Goal: Register for event/course

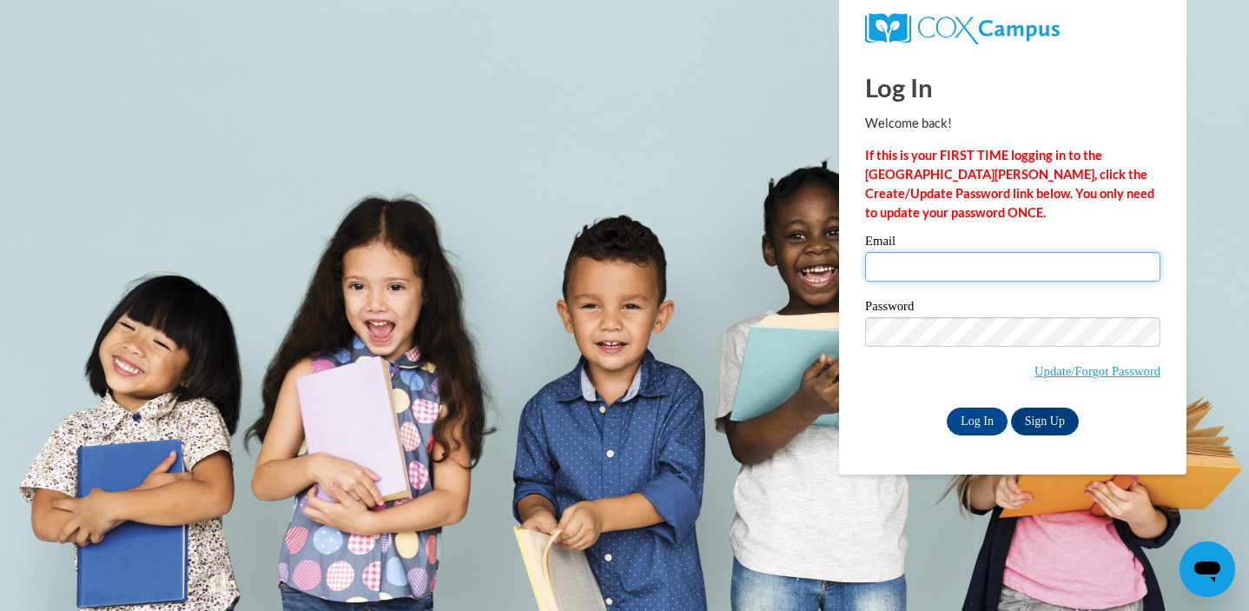
type input "jesch@waukesha.k12.wi.us"
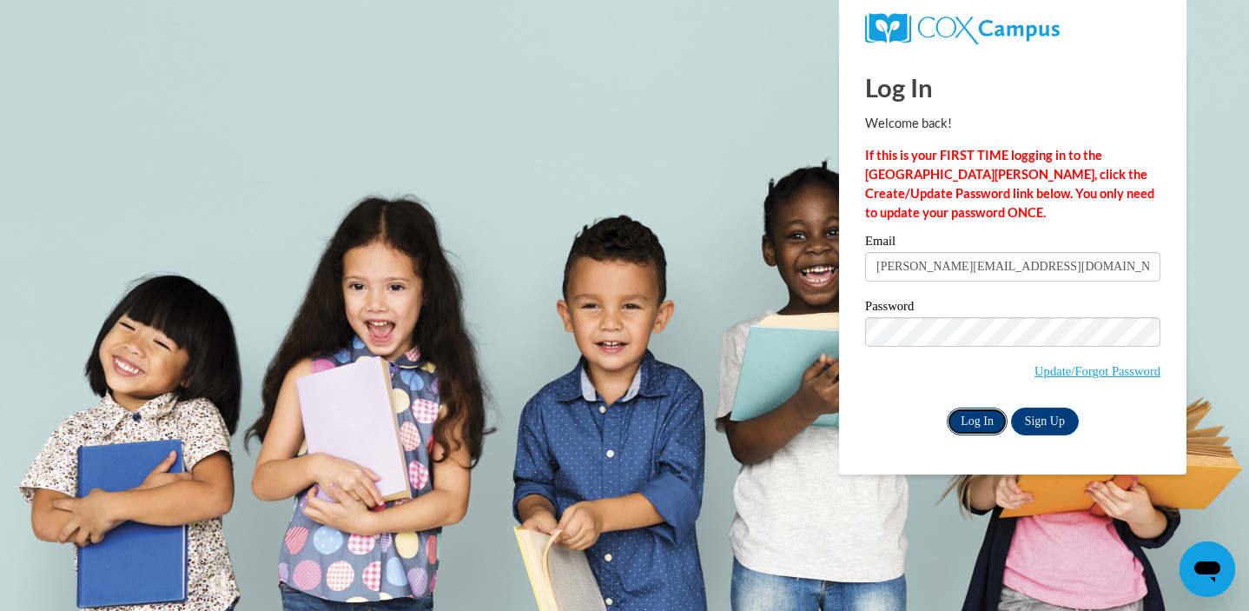
click at [980, 431] on input "Log In" at bounding box center [977, 421] width 61 height 28
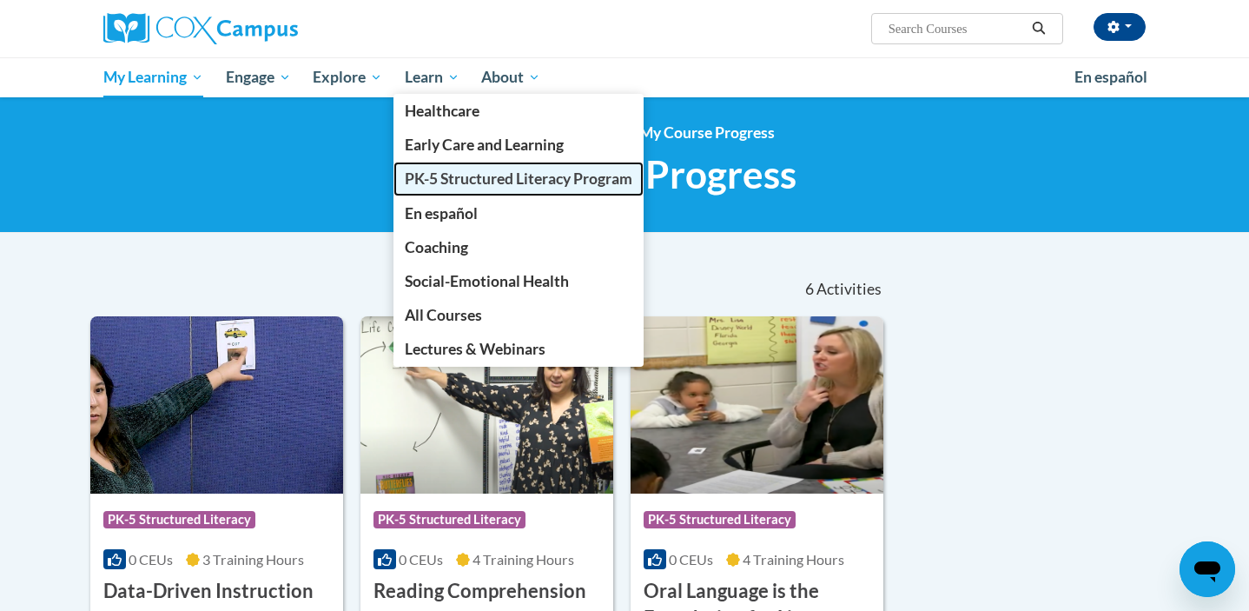
click at [439, 181] on span "PK-5 Structured Literacy Program" at bounding box center [519, 178] width 228 height 18
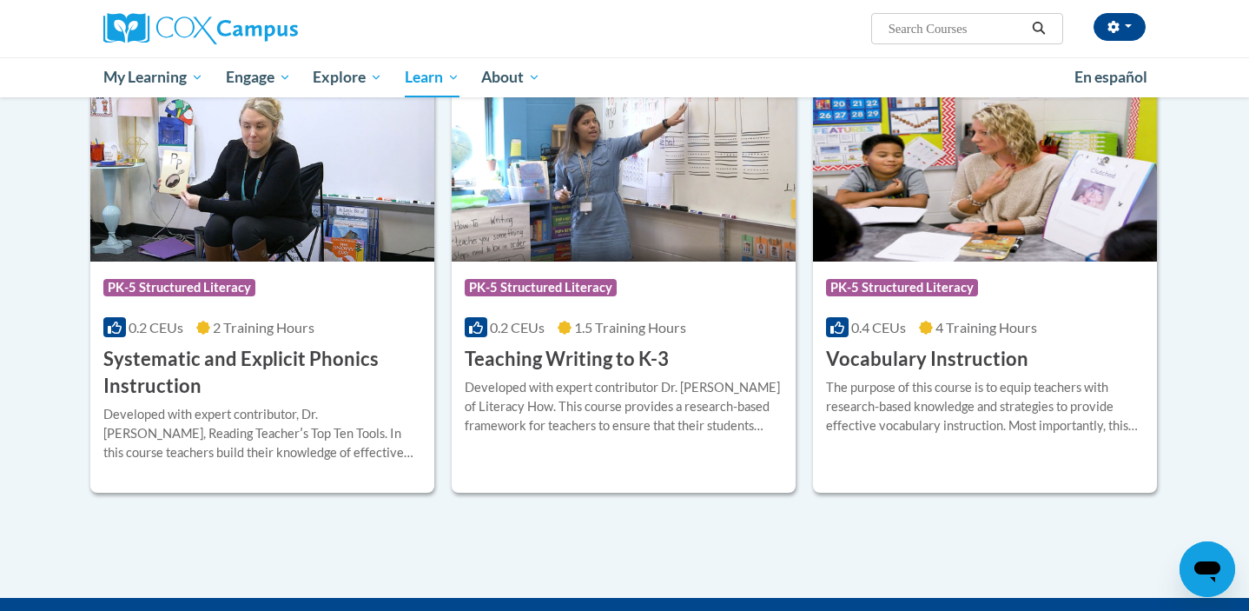
scroll to position [1890, 0]
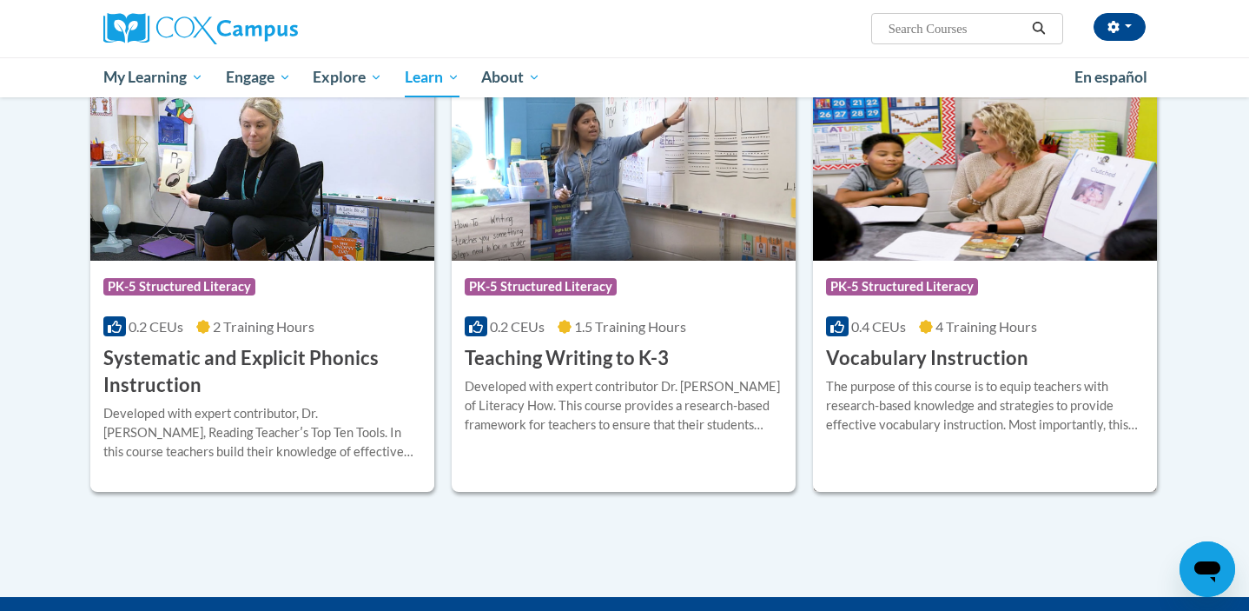
click at [978, 372] on div "More Info Enroll The purpose of this course is to equip teachers with research-…" at bounding box center [985, 416] width 344 height 89
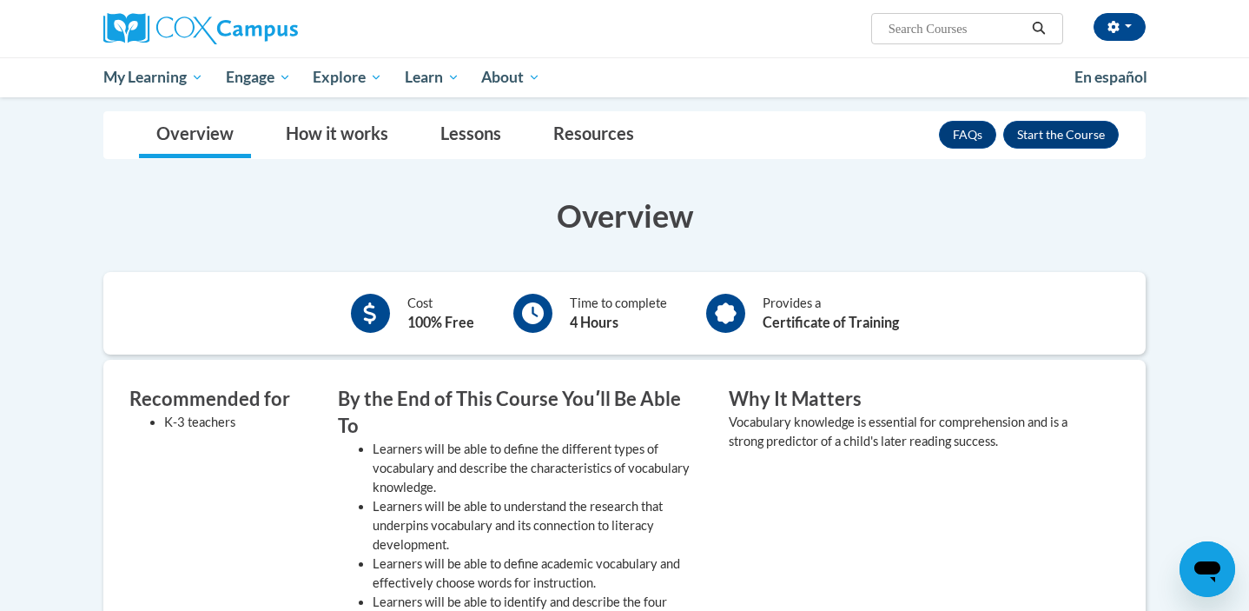
scroll to position [237, 0]
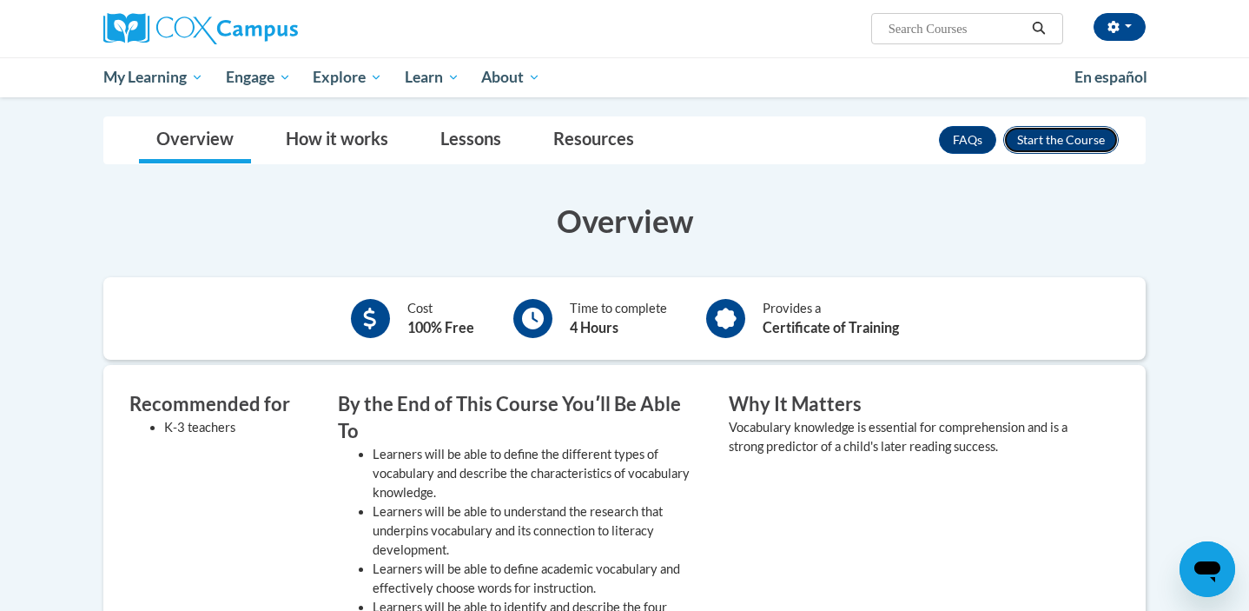
click at [1035, 142] on button "Enroll" at bounding box center [1061, 140] width 116 height 28
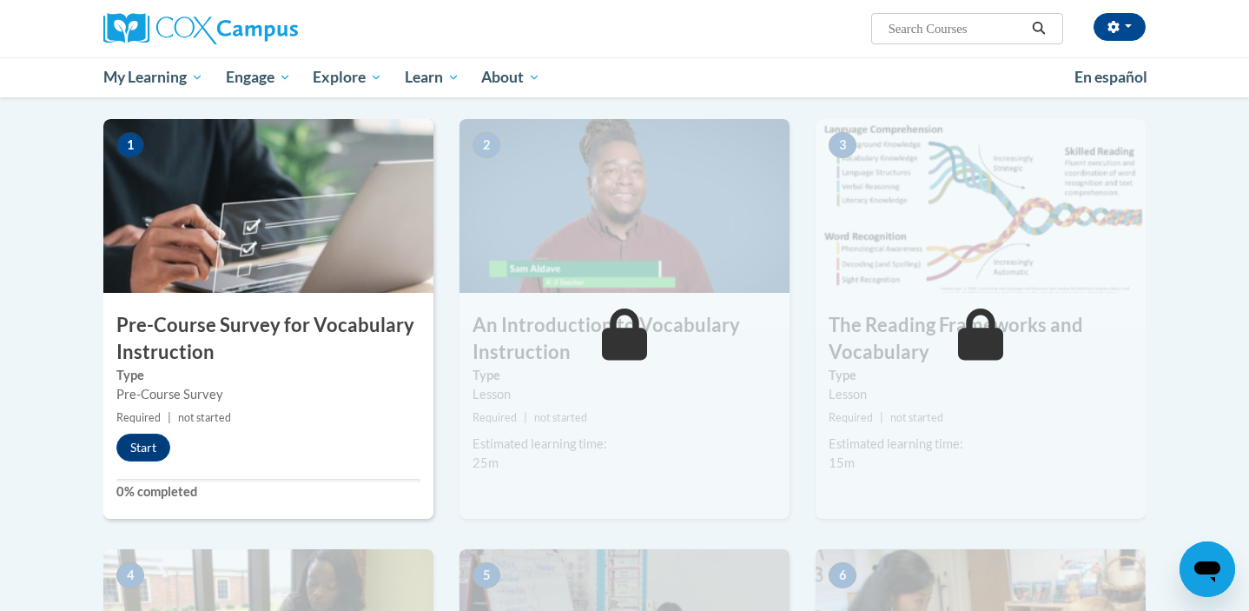
scroll to position [341, 0]
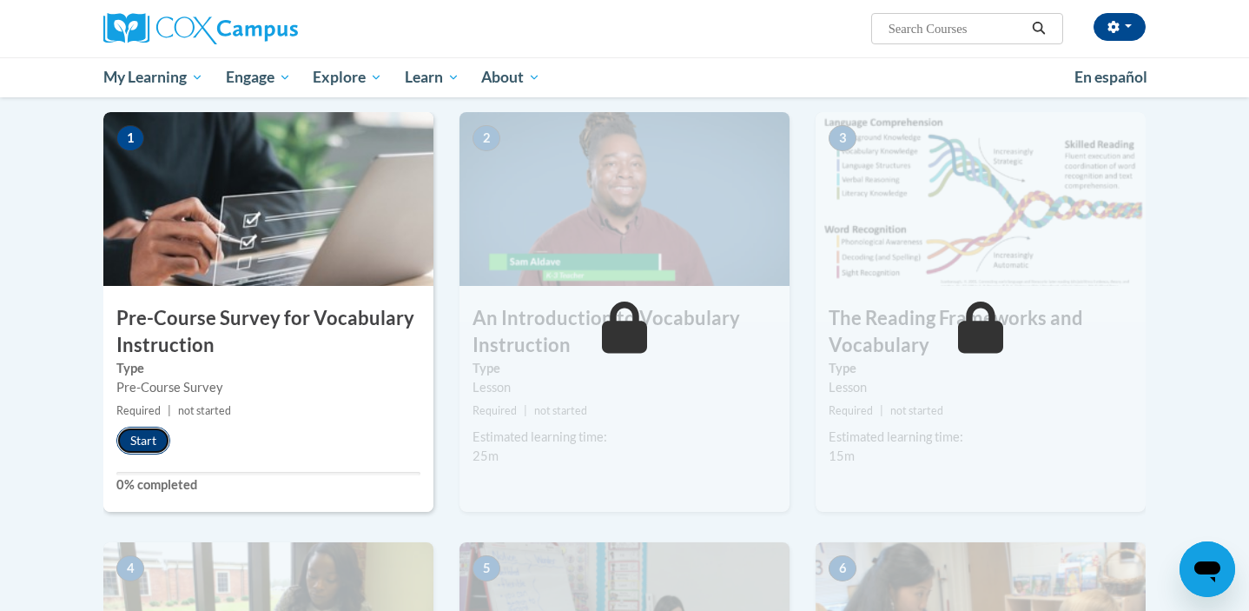
click at [145, 441] on button "Start" at bounding box center [143, 440] width 54 height 28
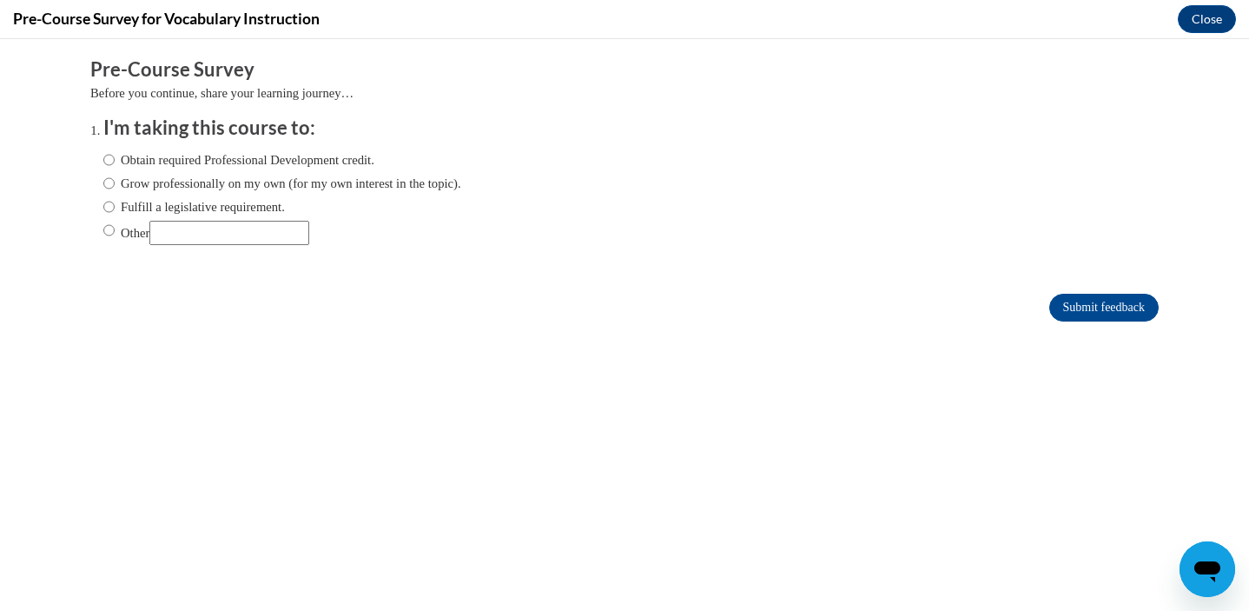
scroll to position [0, 0]
click at [108, 164] on input "Obtain required Professional Development credit." at bounding box center [108, 159] width 11 height 19
radio input "true"
click at [108, 182] on input "Grow professionally on my own (for my own interest in the topic)." at bounding box center [108, 183] width 11 height 19
radio input "true"
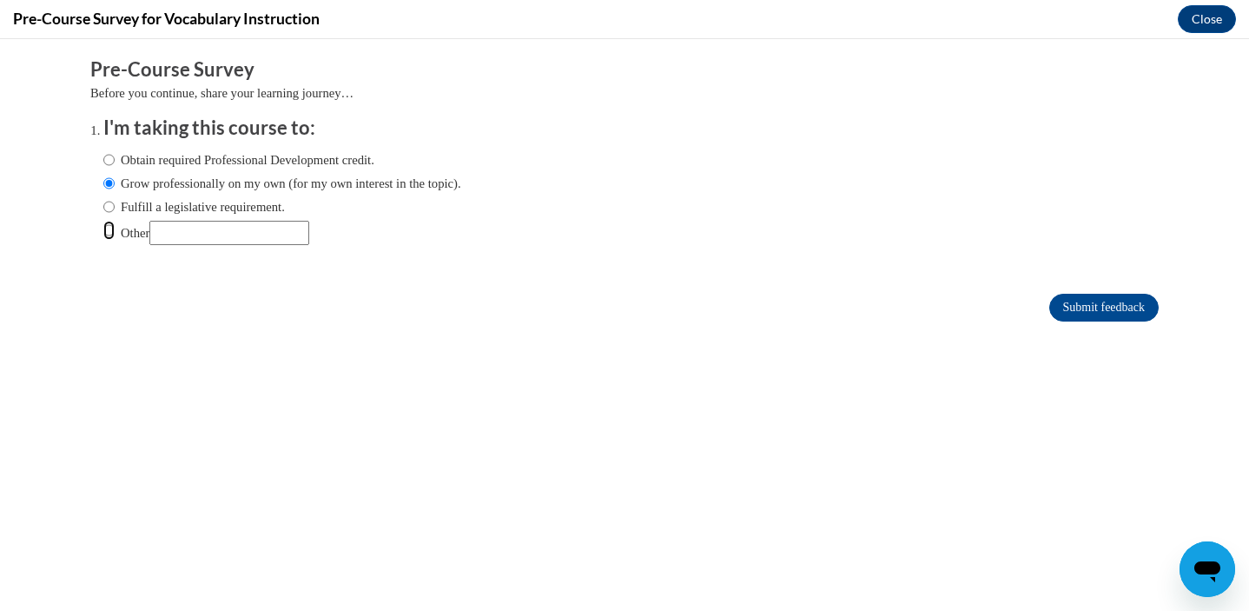
click at [107, 230] on input "Other" at bounding box center [108, 230] width 11 height 19
radio input "true"
click at [200, 228] on input "Other" at bounding box center [229, 233] width 160 height 24
type input "offered by my school district"
click at [1115, 309] on input "Submit feedback" at bounding box center [1103, 308] width 109 height 28
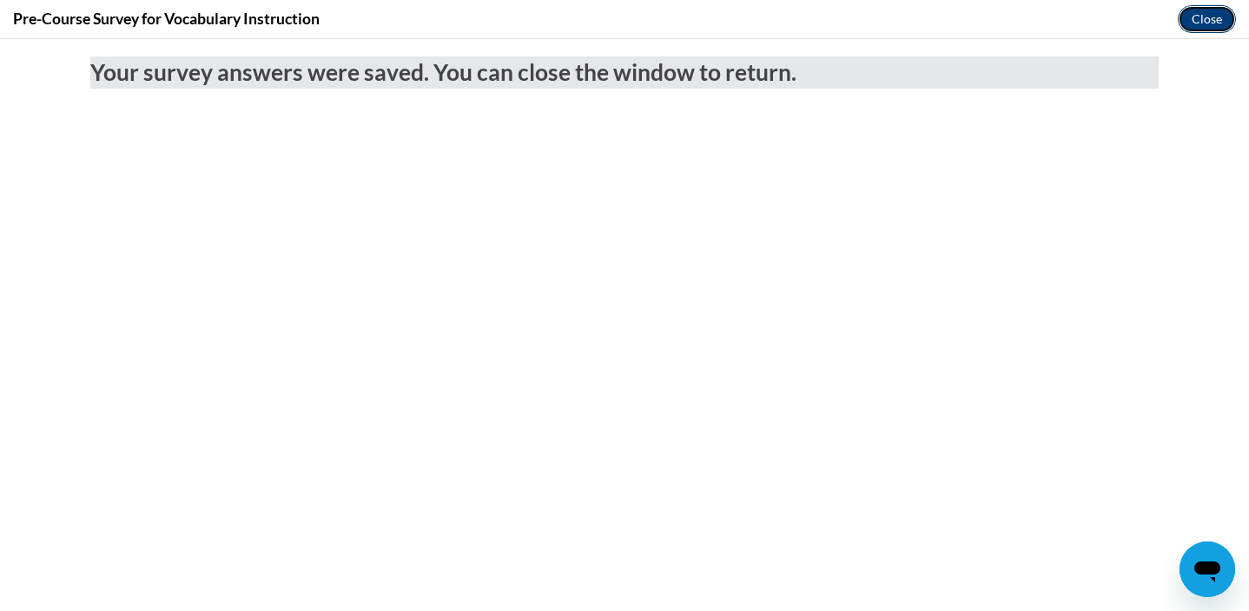
click at [1206, 17] on button "Close" at bounding box center [1207, 19] width 58 height 28
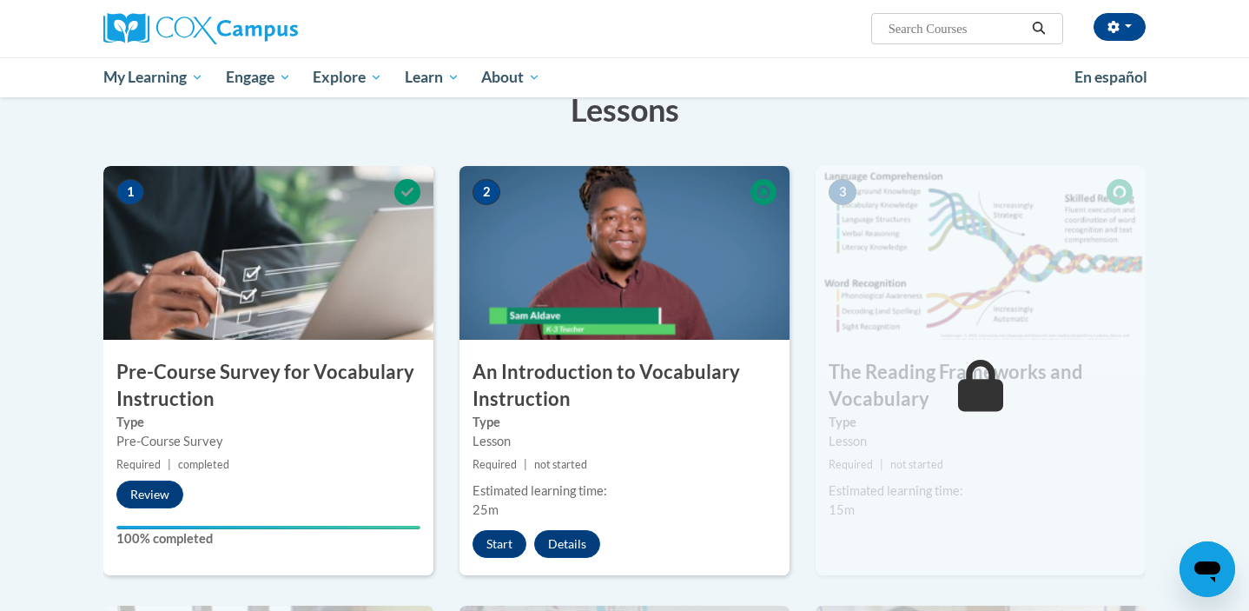
scroll to position [286, 0]
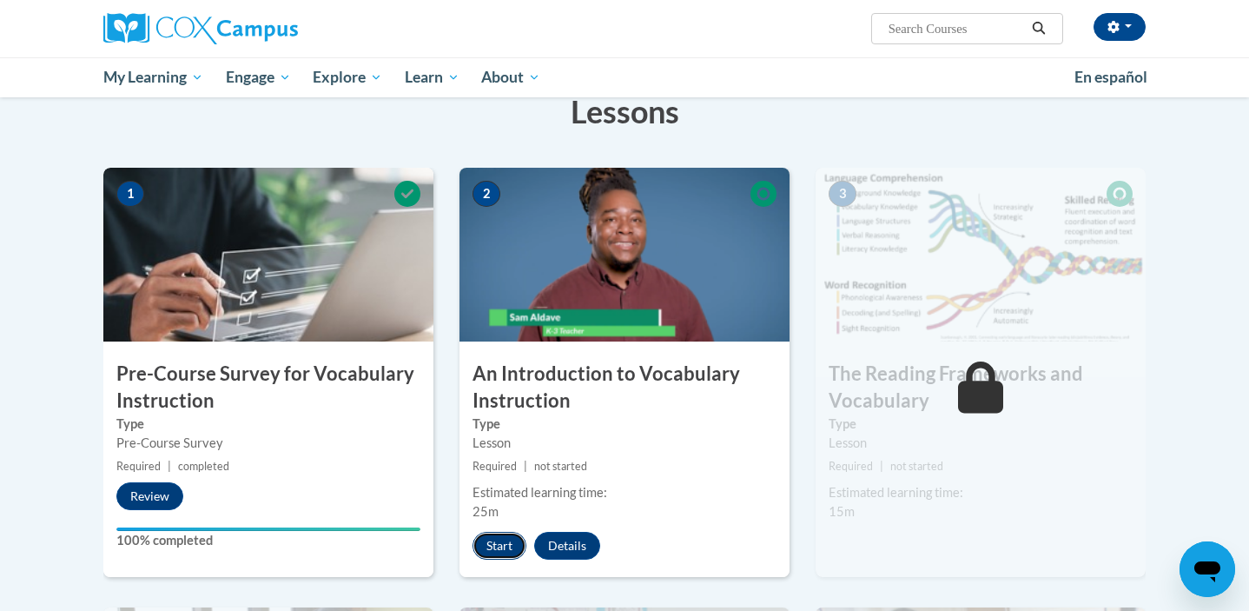
click at [500, 541] on button "Start" at bounding box center [499, 545] width 54 height 28
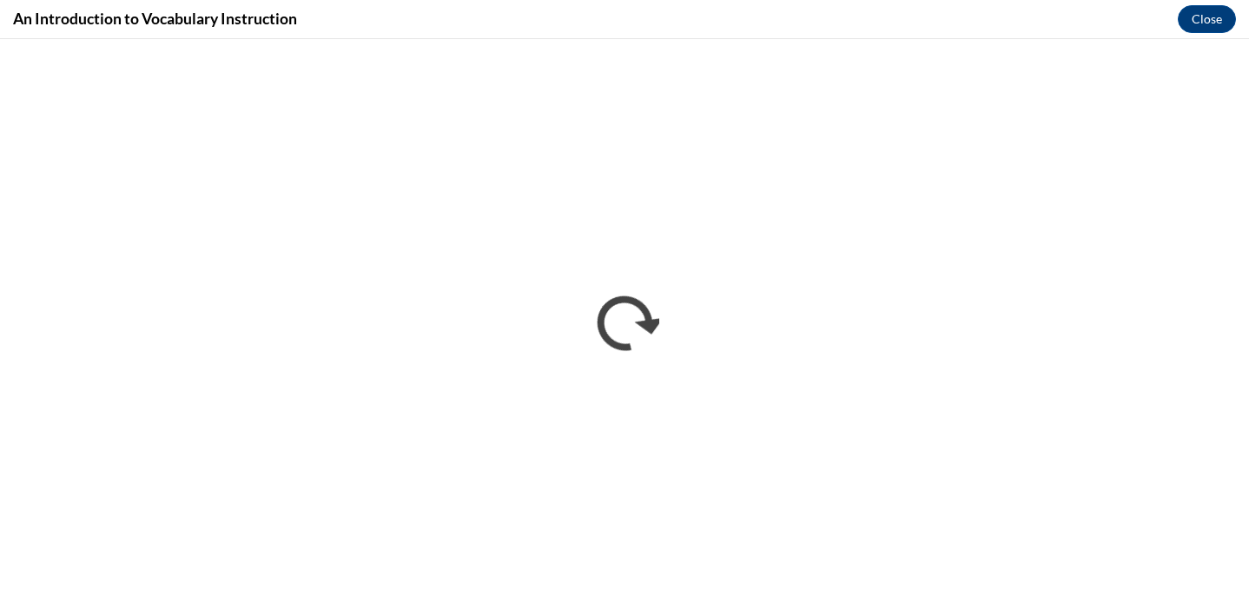
scroll to position [0, 0]
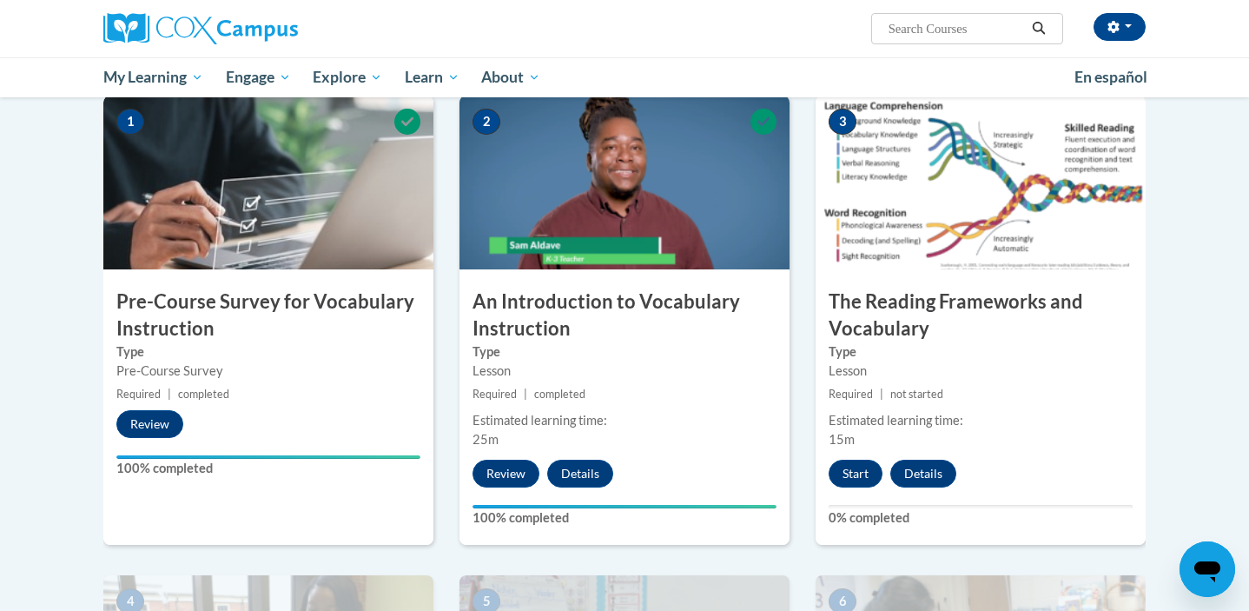
scroll to position [360, 0]
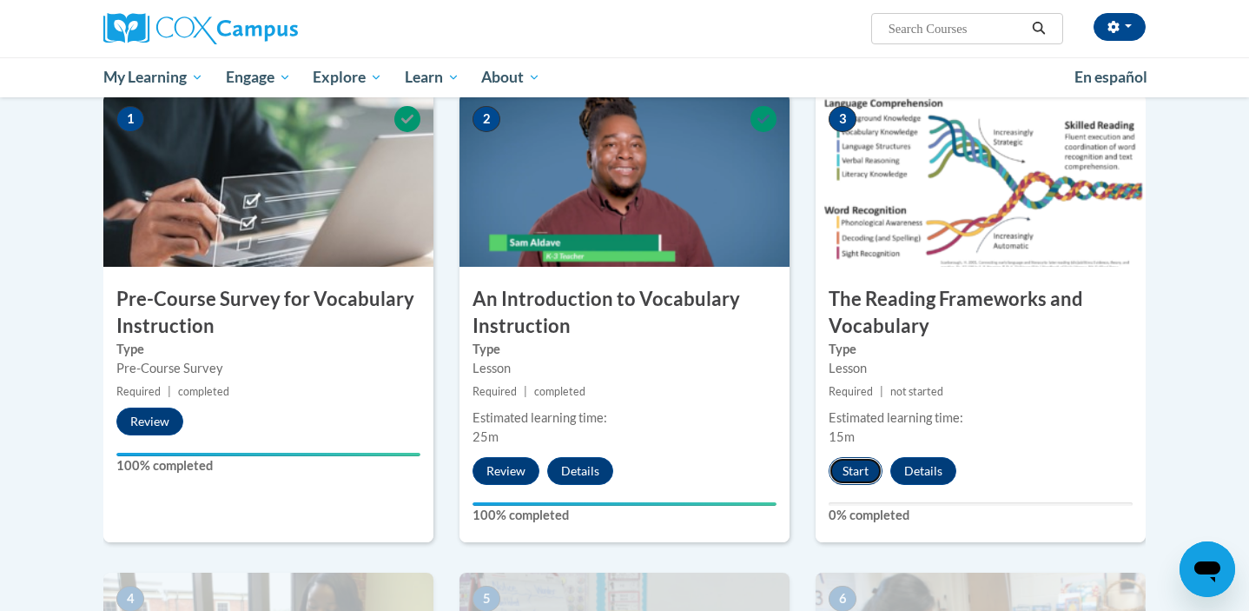
click at [847, 466] on button "Start" at bounding box center [855, 471] width 54 height 28
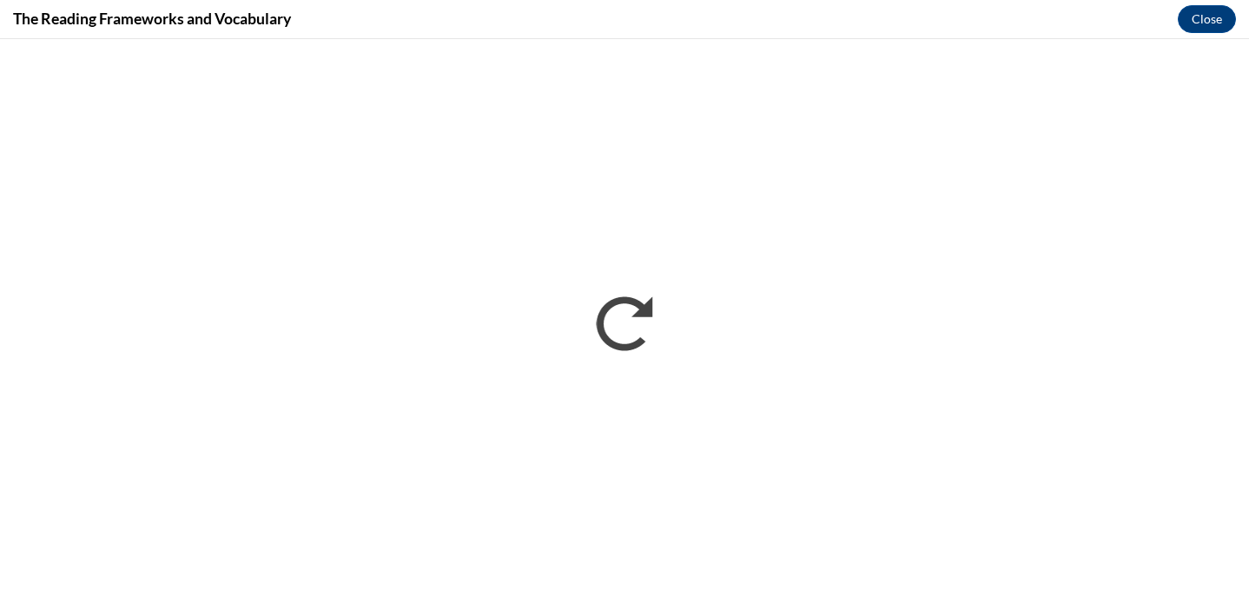
scroll to position [0, 0]
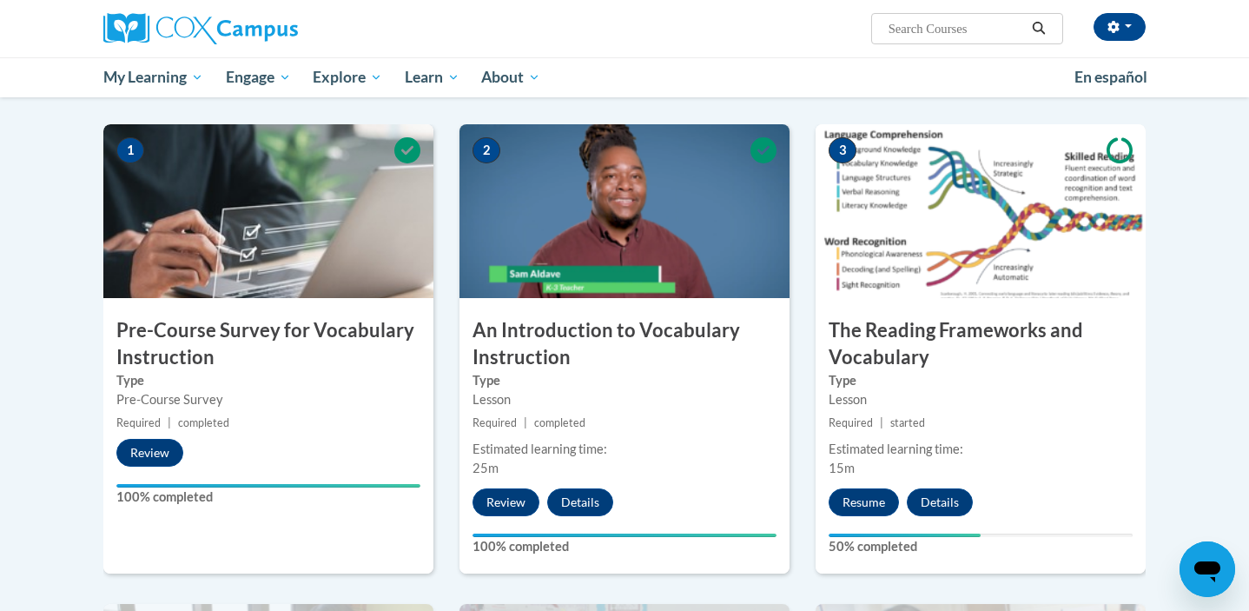
scroll to position [328, 0]
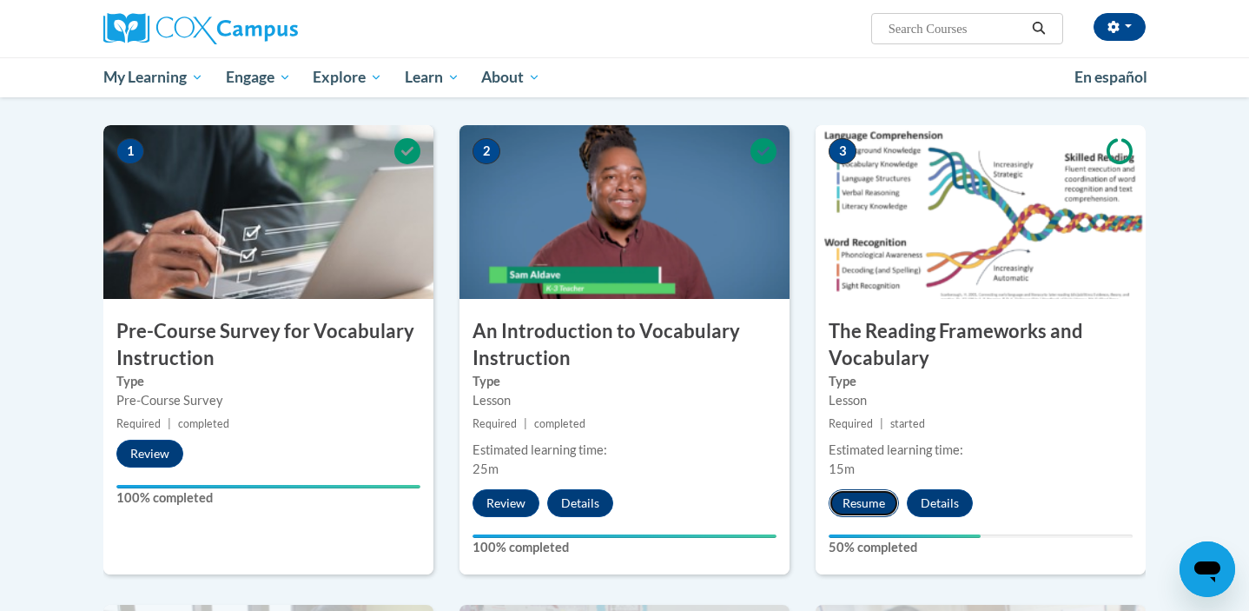
click at [861, 506] on button "Resume" at bounding box center [863, 503] width 70 height 28
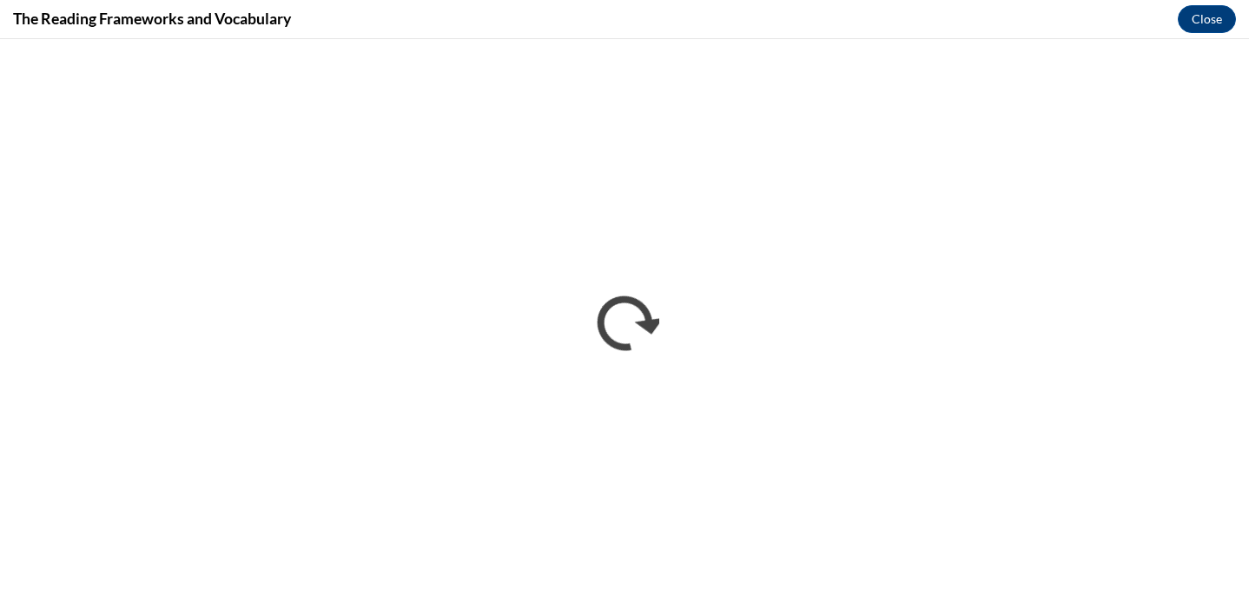
scroll to position [0, 0]
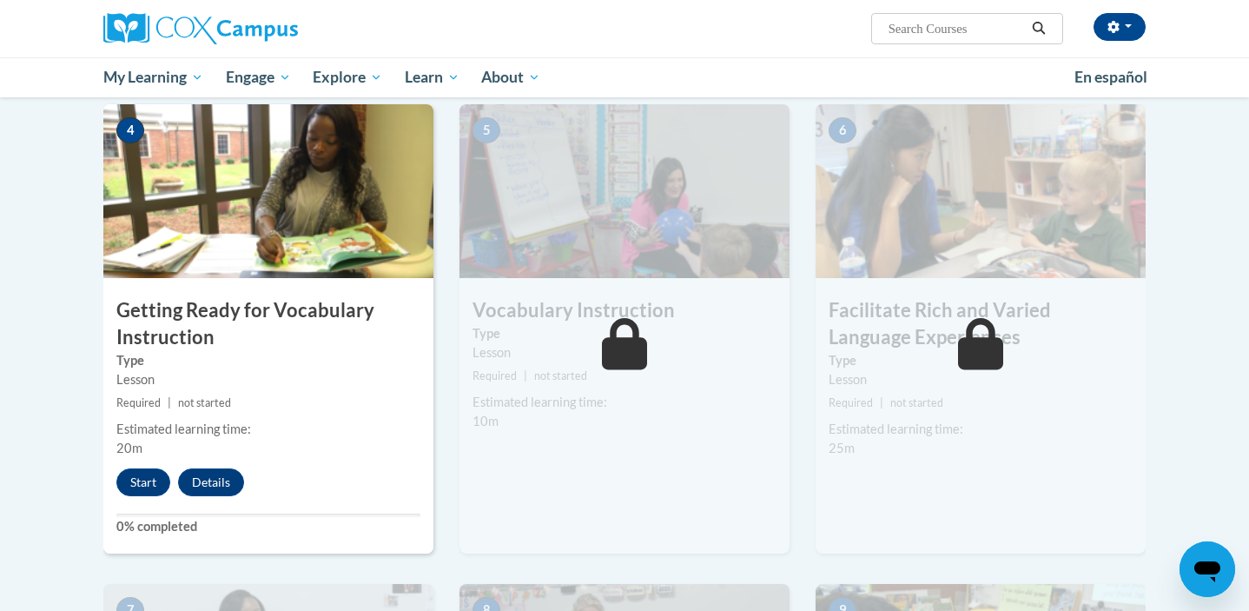
scroll to position [834, 0]
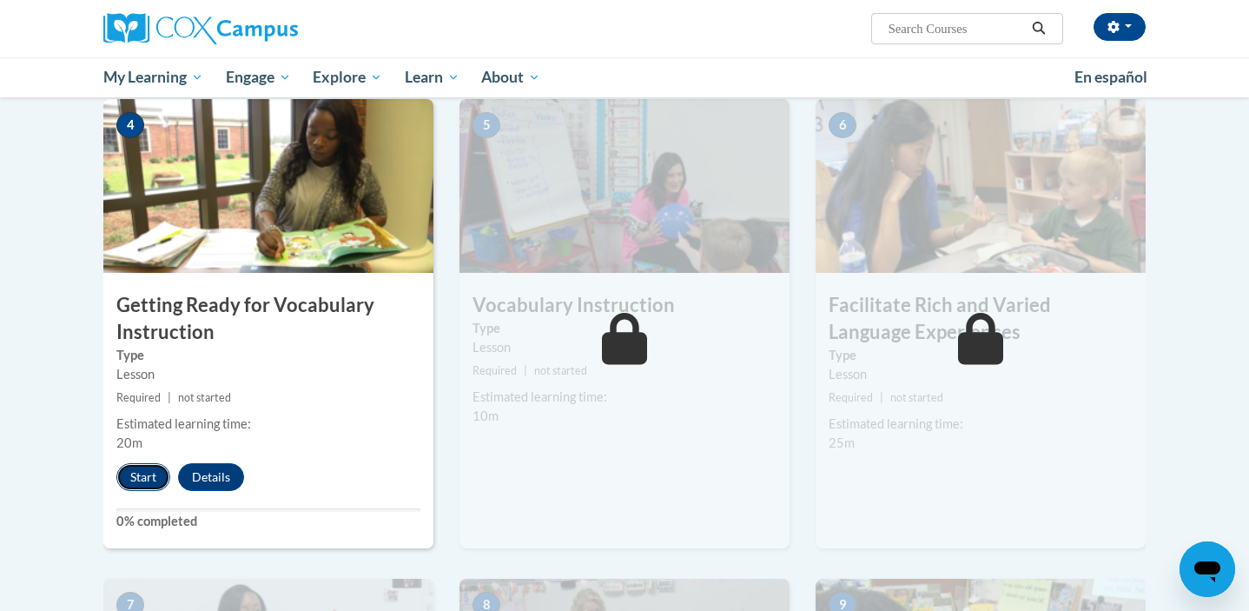
click at [141, 472] on button "Start" at bounding box center [143, 477] width 54 height 28
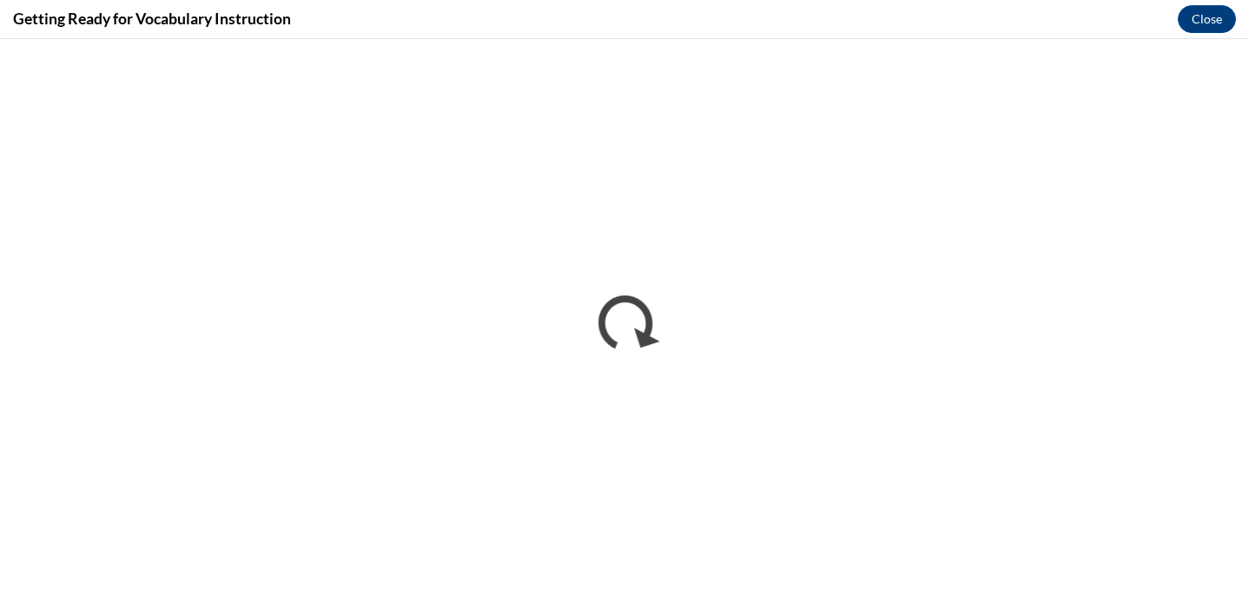
scroll to position [0, 0]
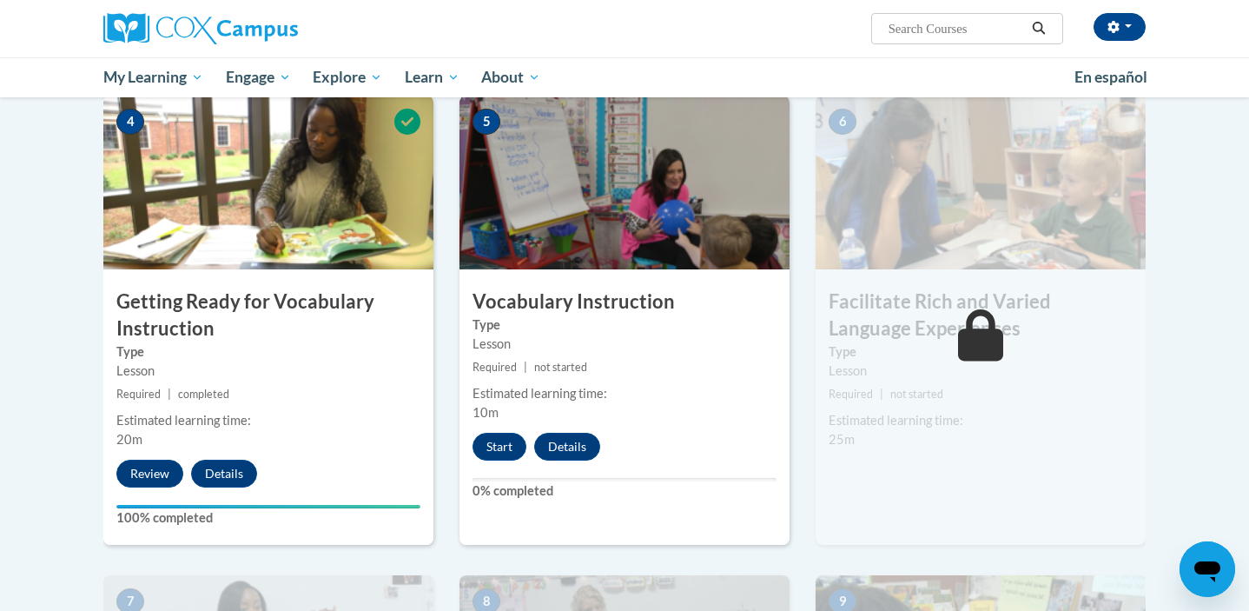
scroll to position [841, 0]
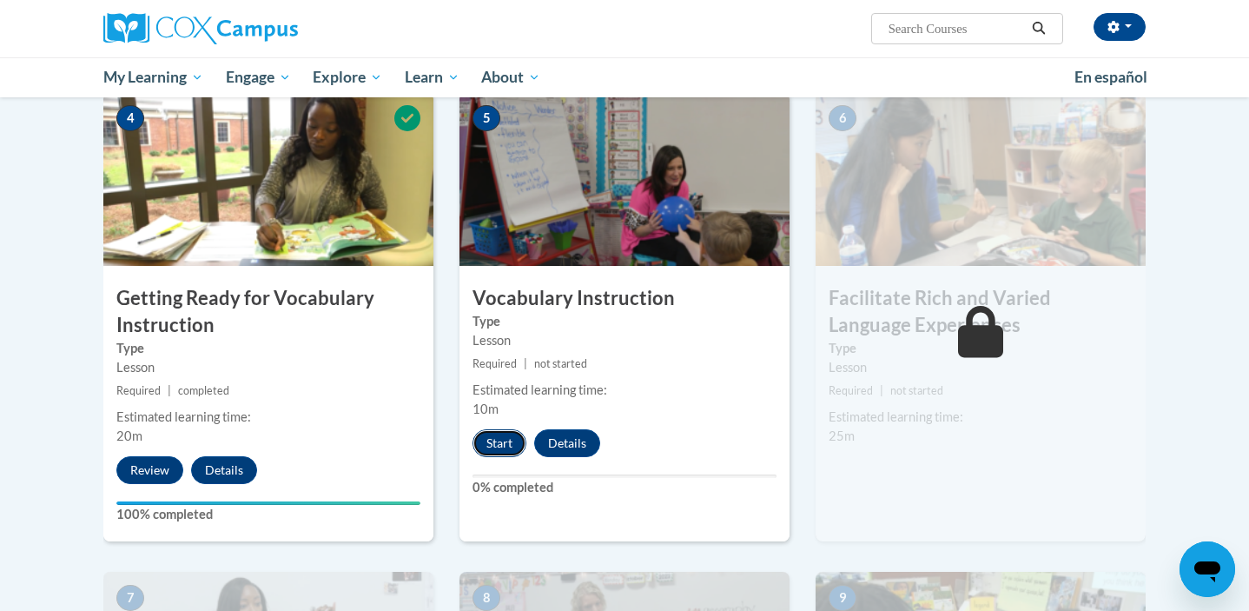
click at [504, 439] on button "Start" at bounding box center [499, 443] width 54 height 28
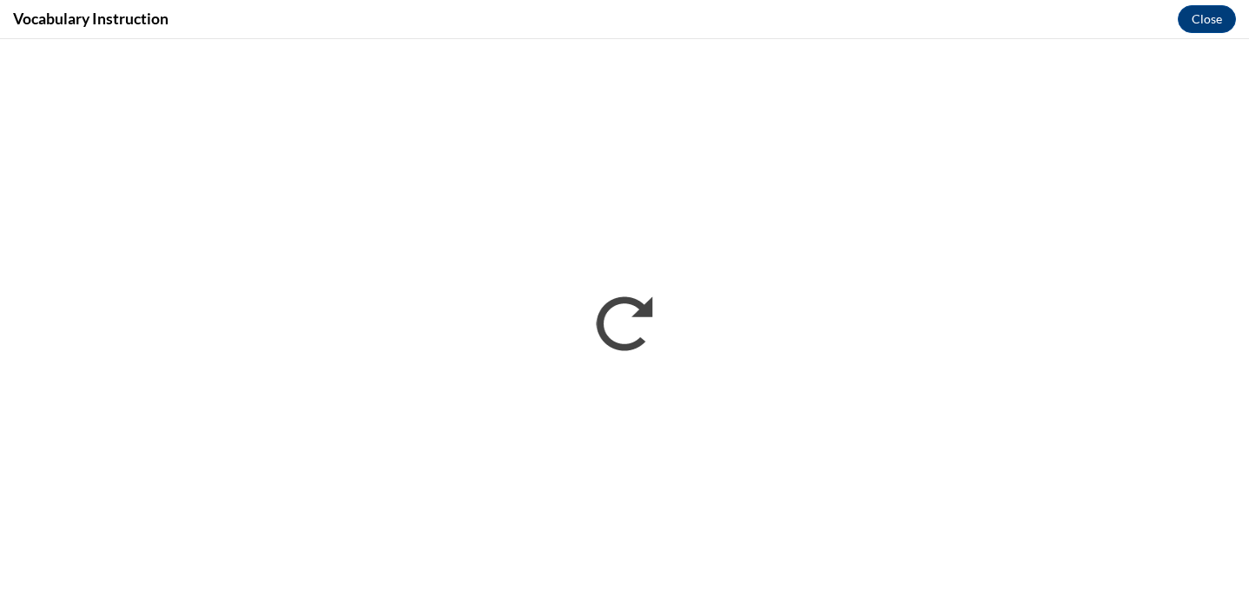
scroll to position [0, 0]
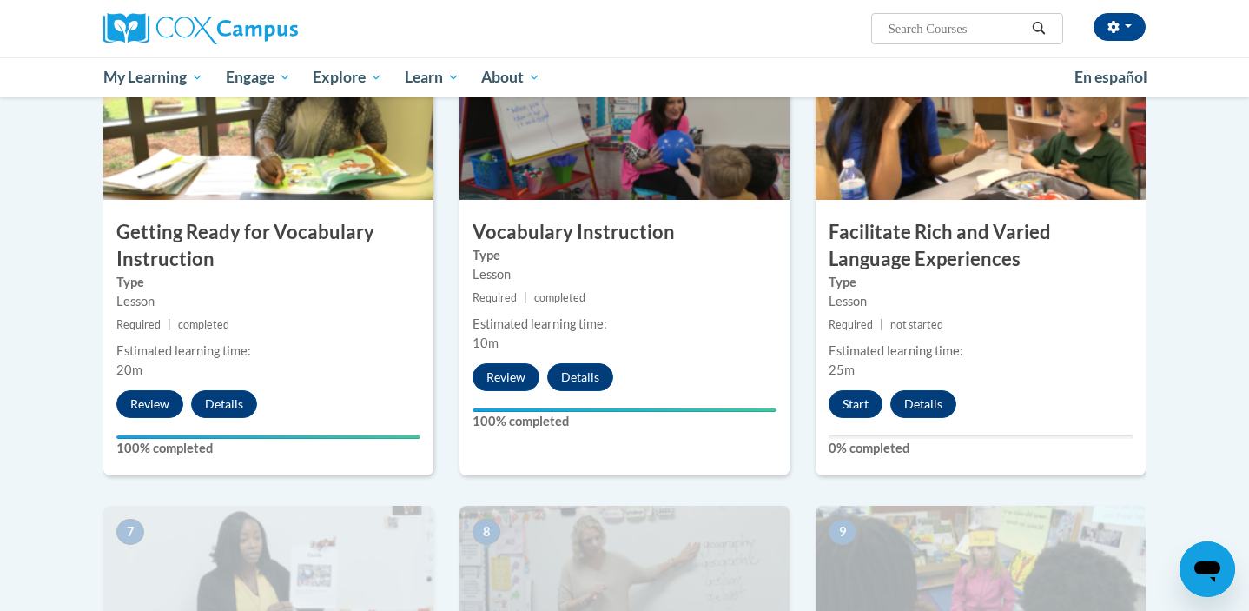
scroll to position [894, 0]
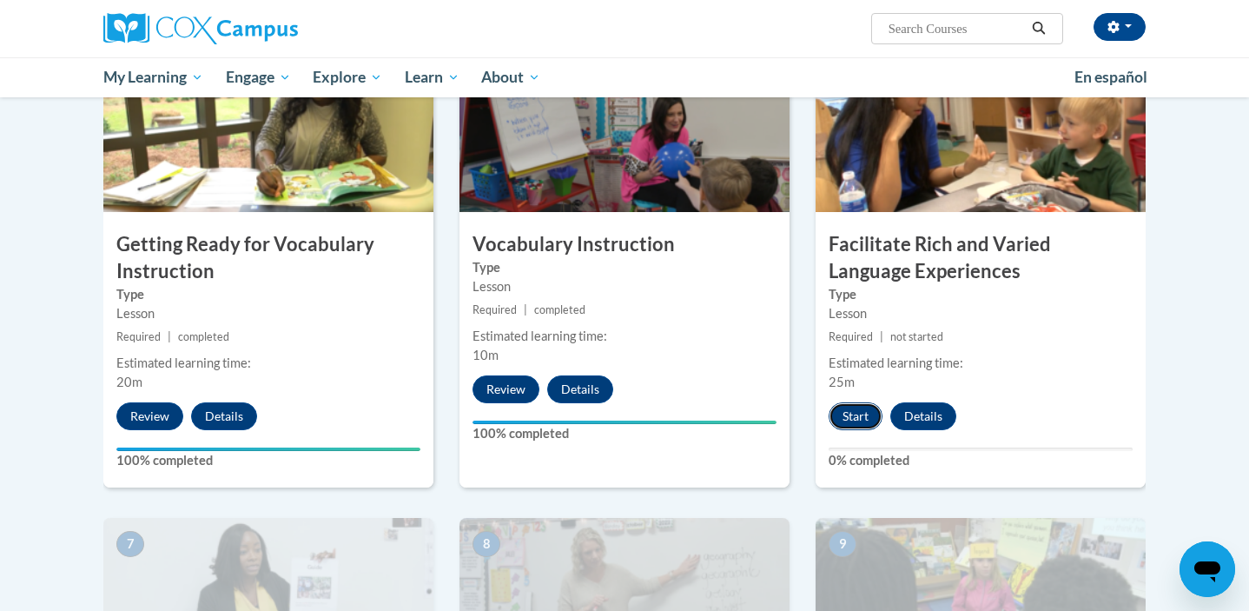
click at [842, 421] on button "Start" at bounding box center [855, 416] width 54 height 28
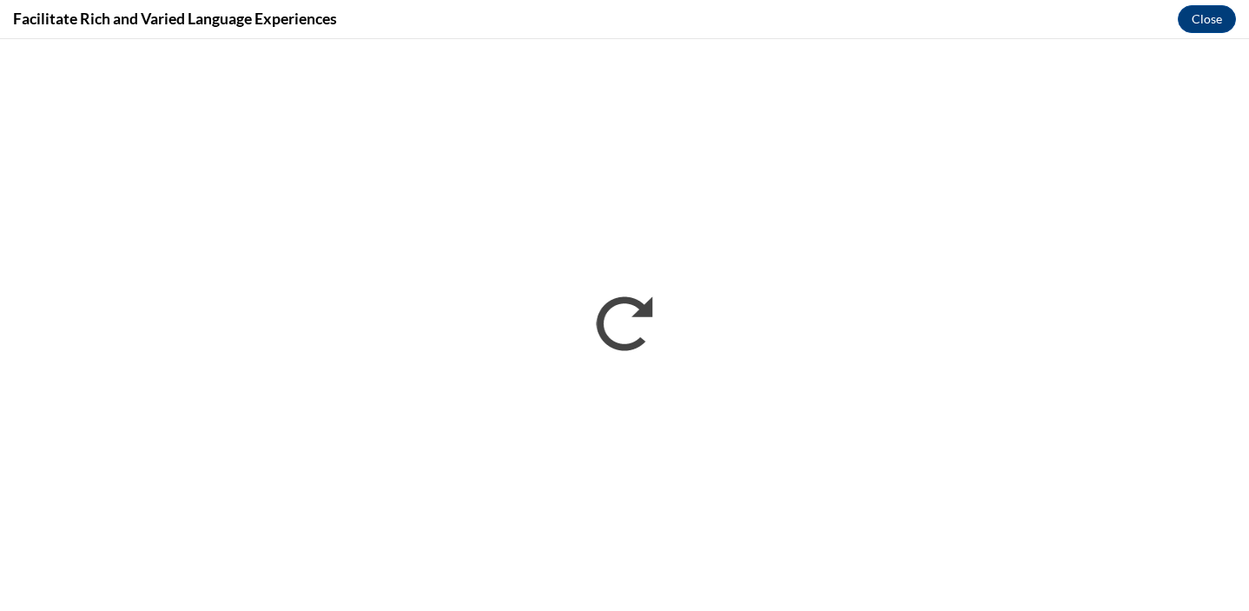
scroll to position [0, 0]
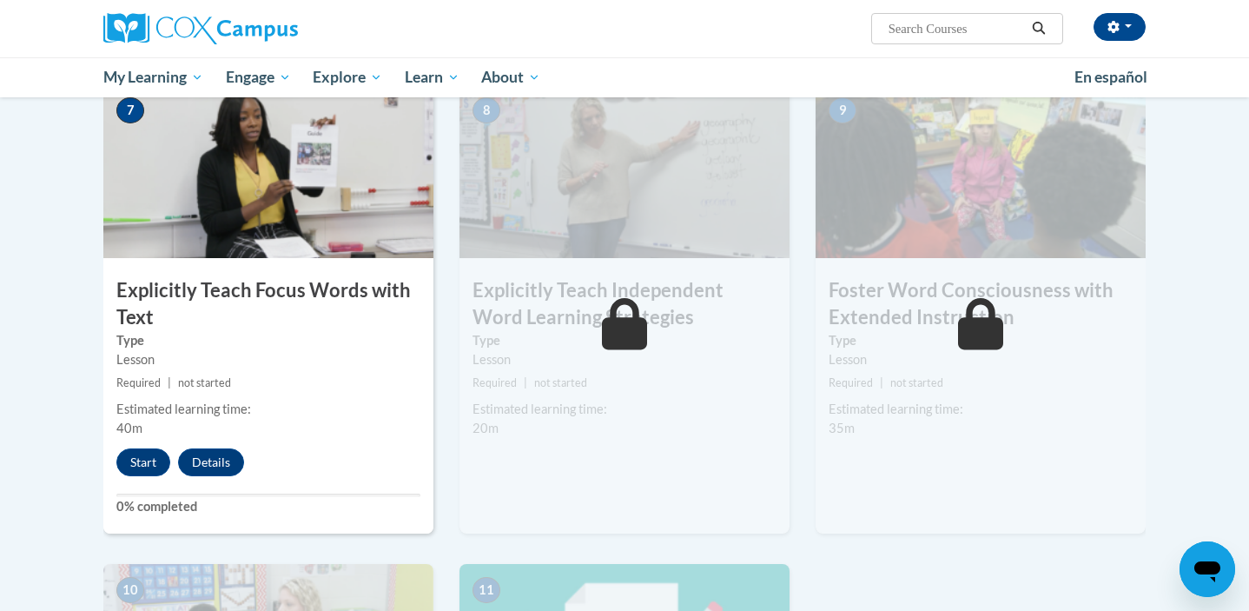
scroll to position [1337, 0]
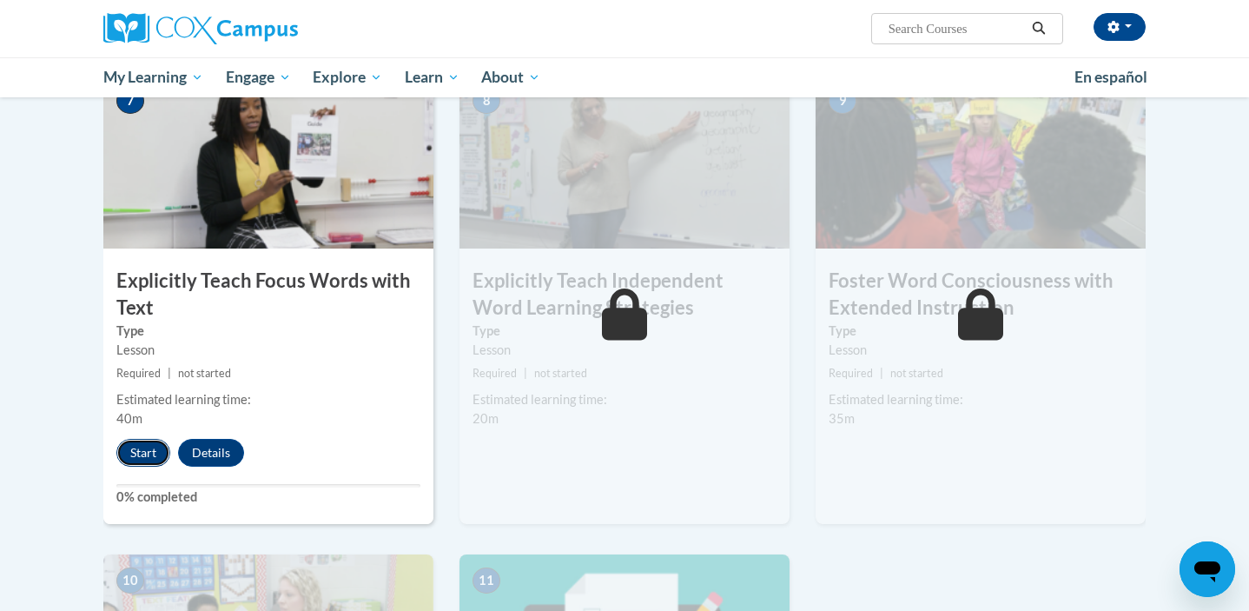
click at [142, 452] on button "Start" at bounding box center [143, 453] width 54 height 28
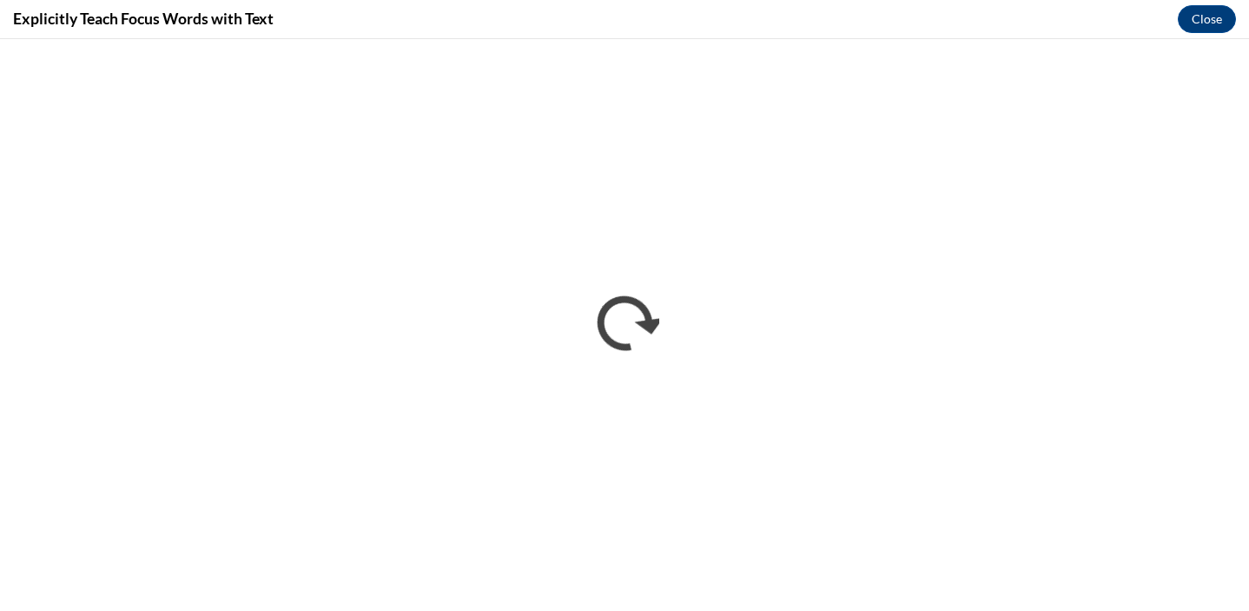
scroll to position [0, 0]
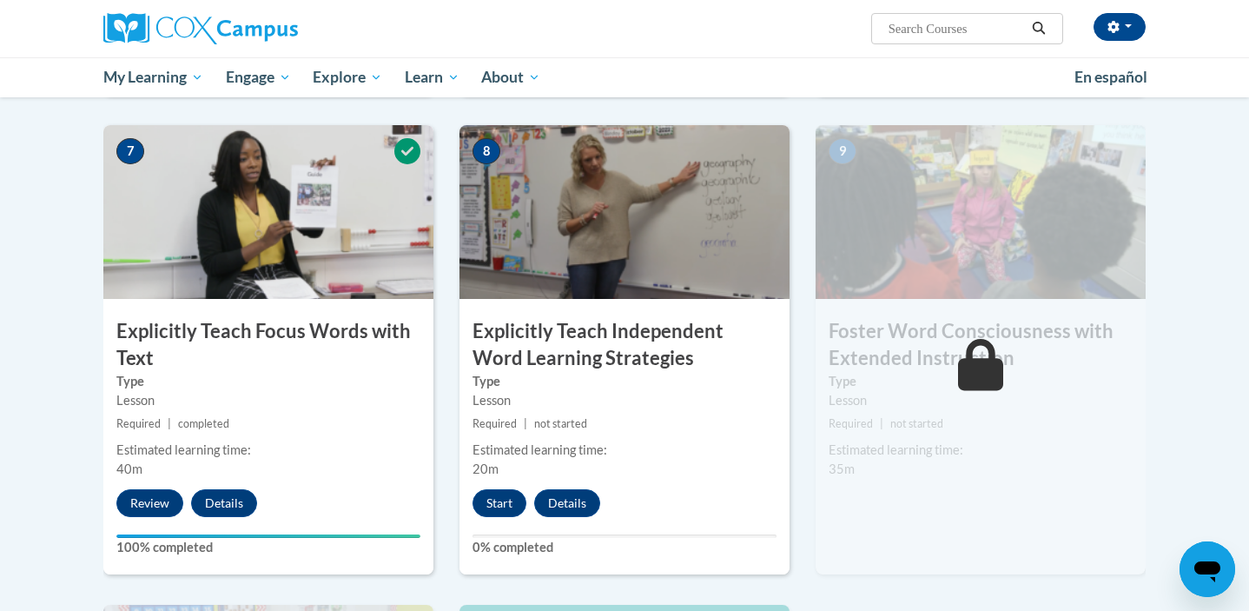
scroll to position [1289, 0]
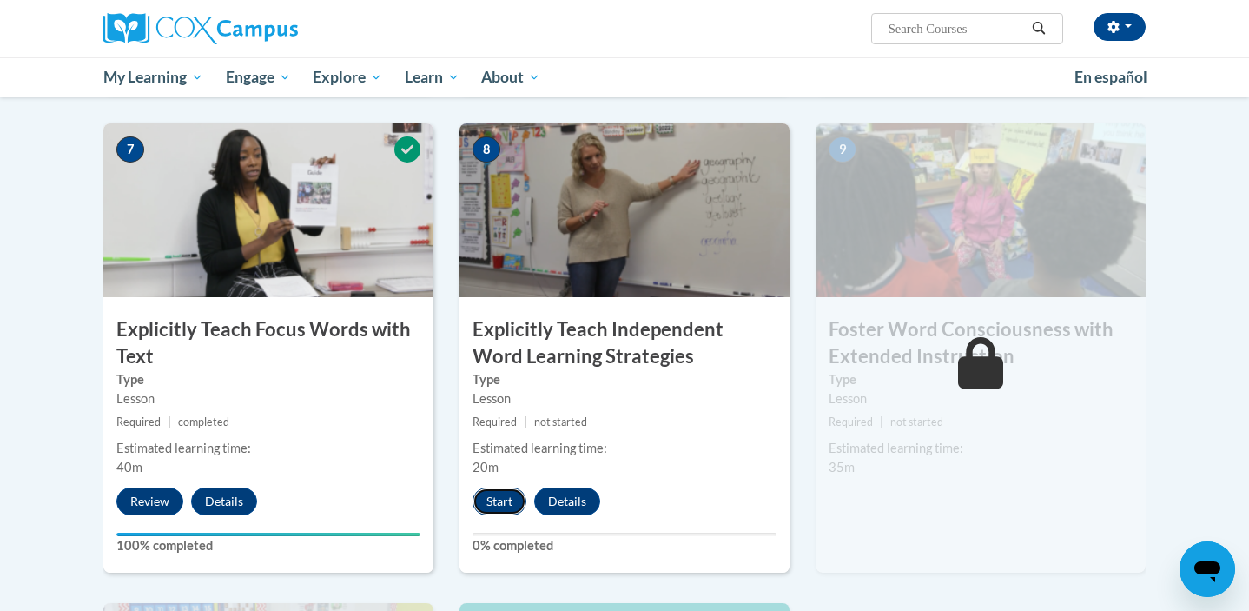
click at [492, 504] on button "Start" at bounding box center [499, 501] width 54 height 28
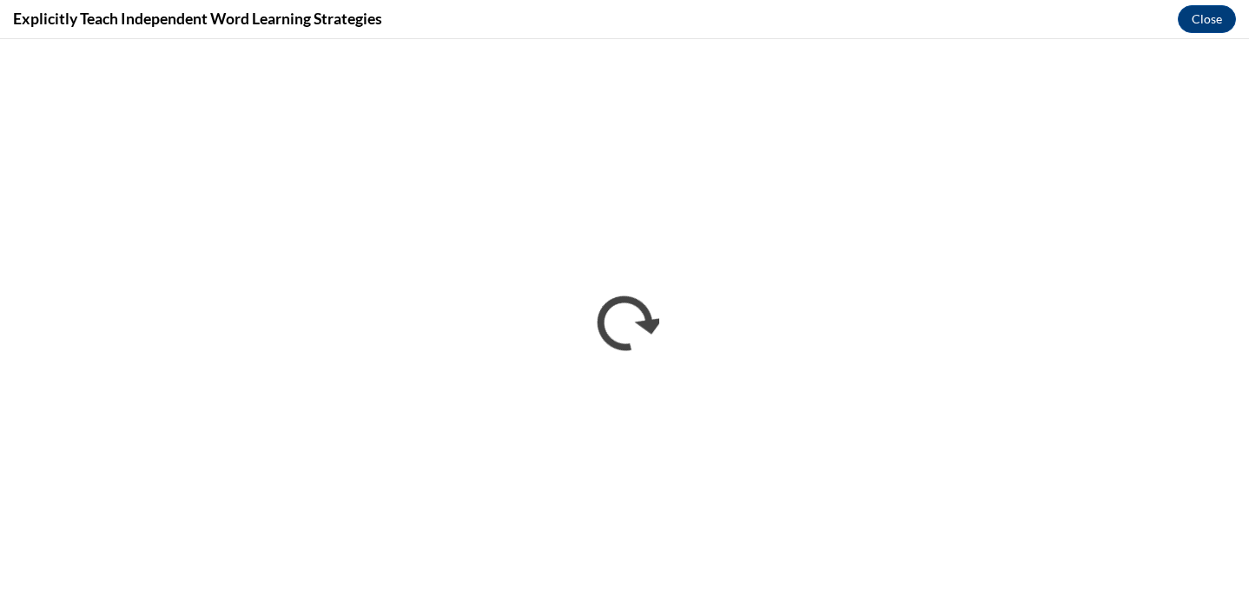
scroll to position [0, 0]
